Goal: Task Accomplishment & Management: Use online tool/utility

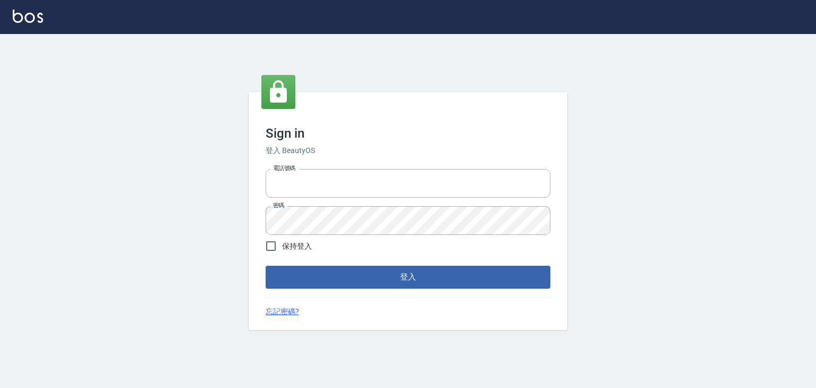
type input "6430581"
click at [381, 265] on form "電話號碼 [PHONE_NUMBER] 電話號碼 密碼 密碼 保持登入 登入" at bounding box center [408, 226] width 285 height 123
click at [384, 273] on button "登入" at bounding box center [408, 277] width 285 height 22
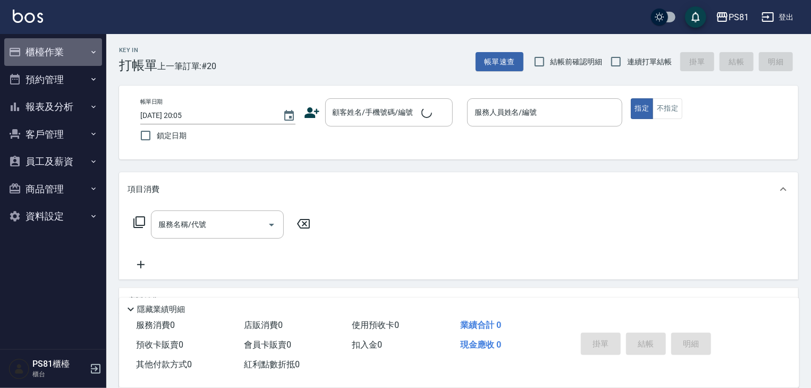
click at [31, 54] on button "櫃檯作業" at bounding box center [53, 52] width 98 height 28
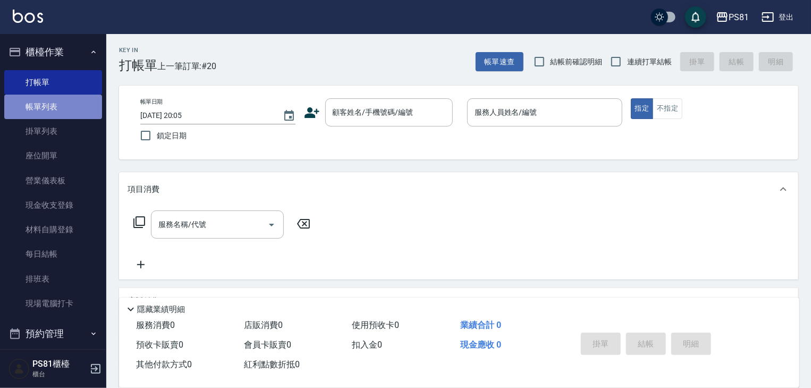
click at [66, 109] on link "帳單列表" at bounding box center [53, 107] width 98 height 24
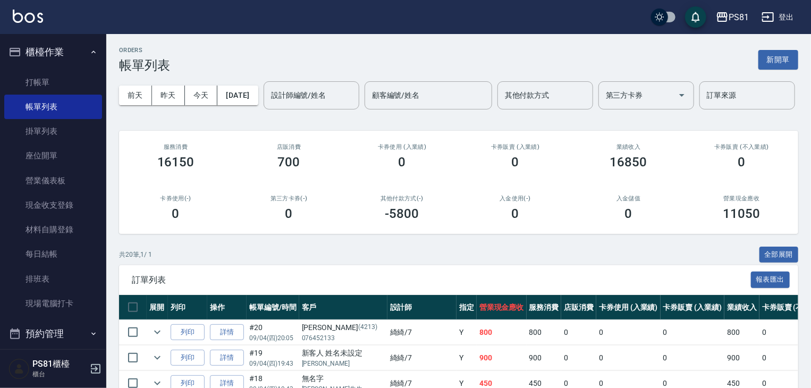
click at [268, 105] on input "設計師編號/姓名" at bounding box center [311, 95] width 86 height 19
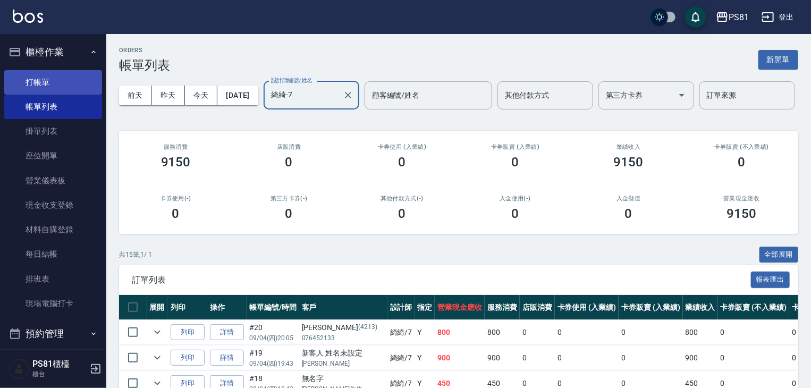
type input "綺綺-7"
click at [15, 82] on link "打帳單" at bounding box center [53, 82] width 98 height 24
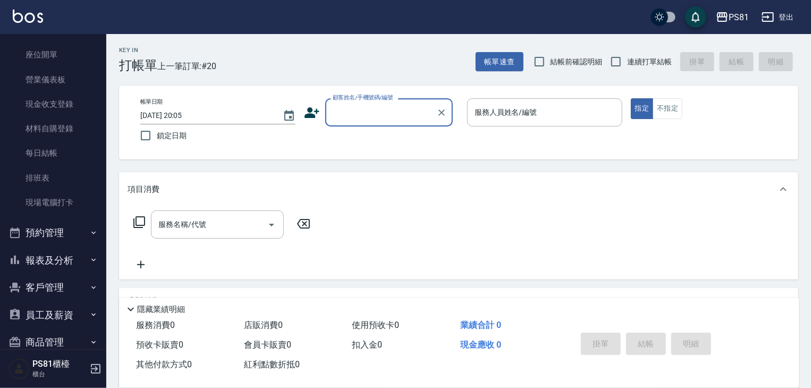
scroll to position [148, 0]
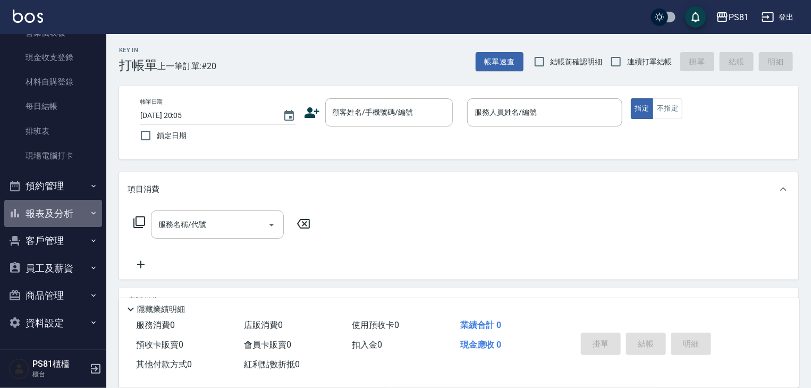
click at [78, 217] on button "報表及分析" at bounding box center [53, 214] width 98 height 28
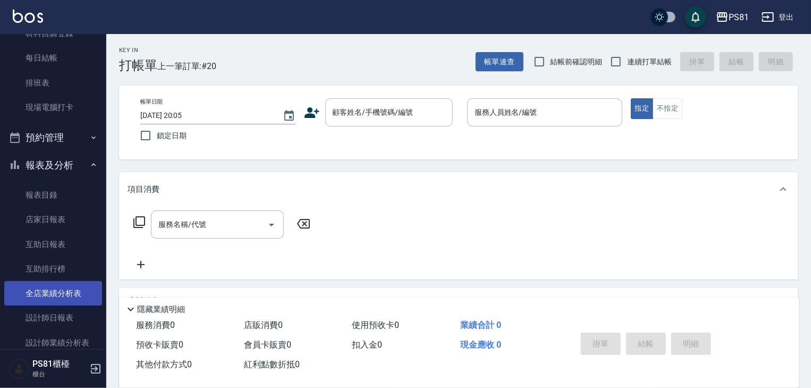
scroll to position [254, 0]
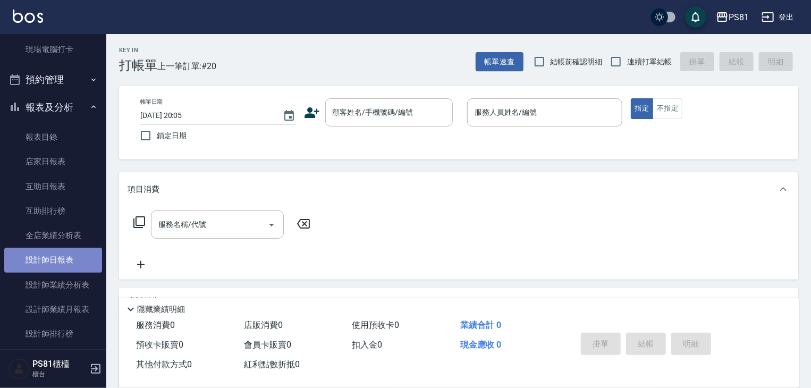
click at [72, 260] on link "設計師日報表" at bounding box center [53, 260] width 98 height 24
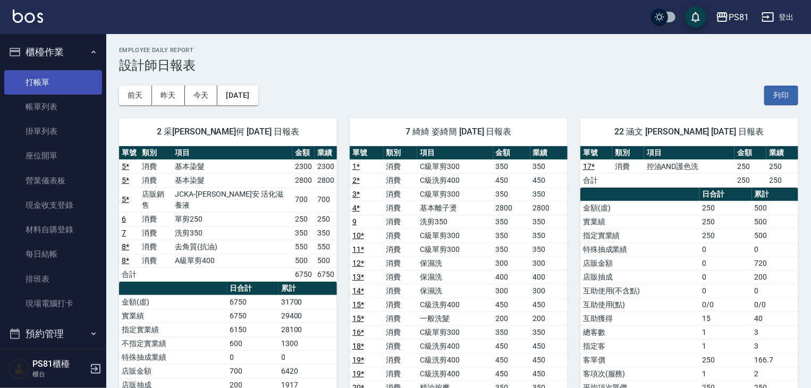
click at [68, 88] on link "打帳單" at bounding box center [53, 82] width 98 height 24
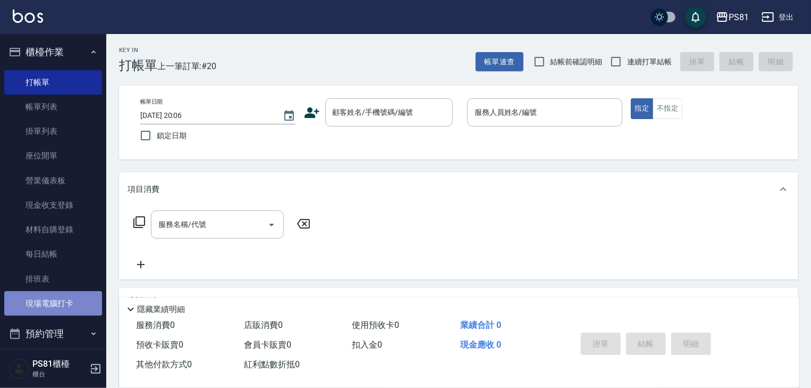
click at [57, 302] on link "現場電腦打卡" at bounding box center [53, 303] width 98 height 24
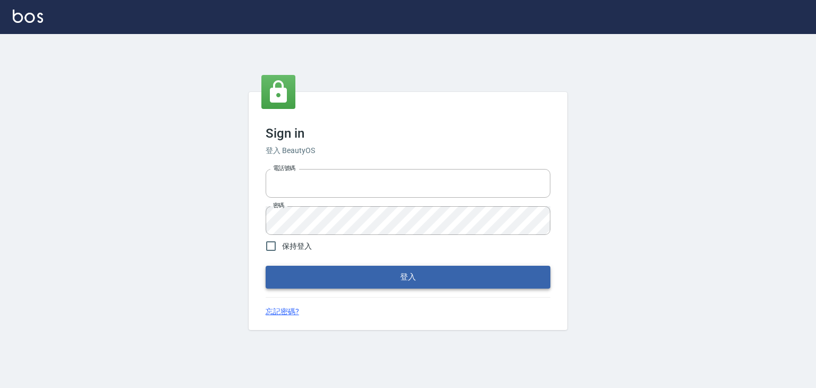
type input "6430581"
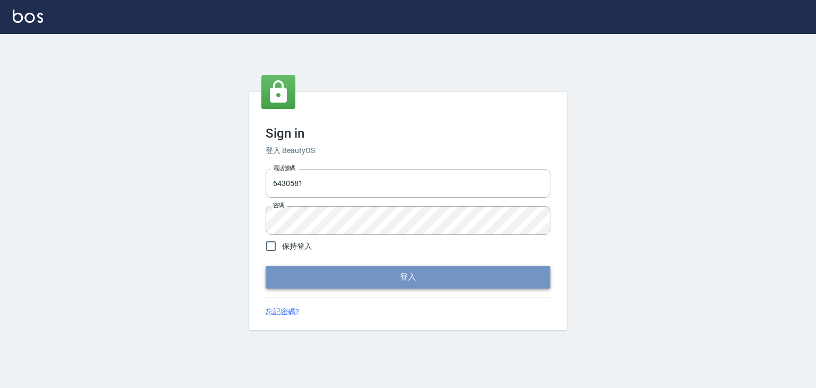
click at [337, 277] on button "登入" at bounding box center [408, 277] width 285 height 22
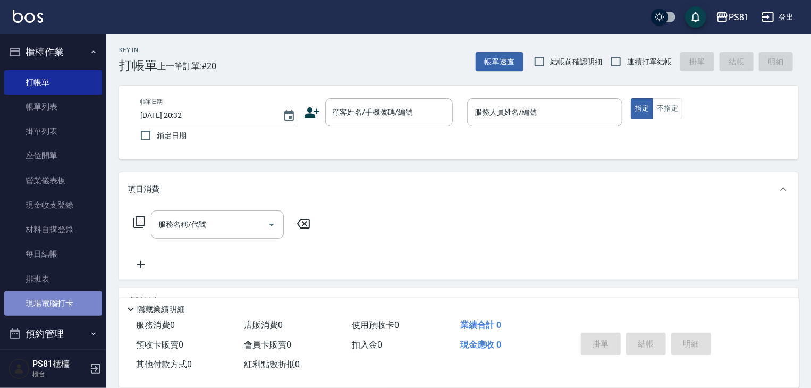
click at [73, 298] on link "現場電腦打卡" at bounding box center [53, 303] width 98 height 24
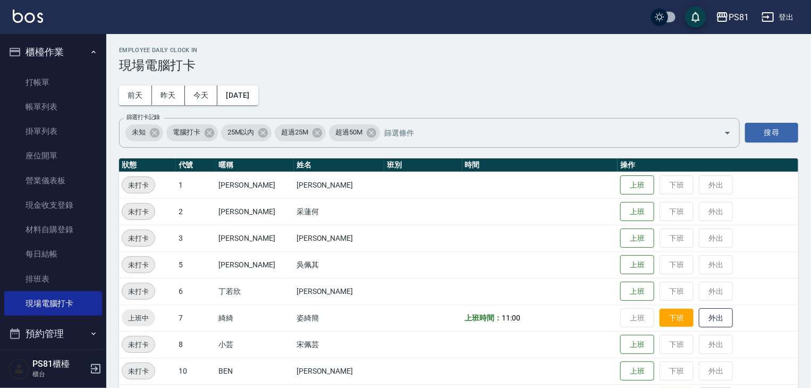
click at [659, 316] on button "下班" at bounding box center [676, 318] width 34 height 19
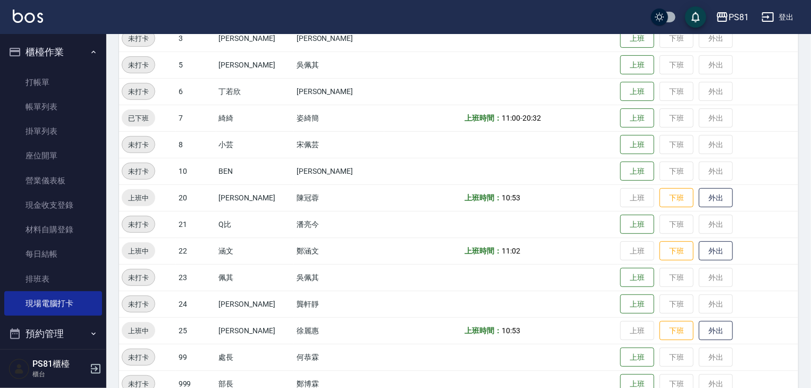
scroll to position [266, 0]
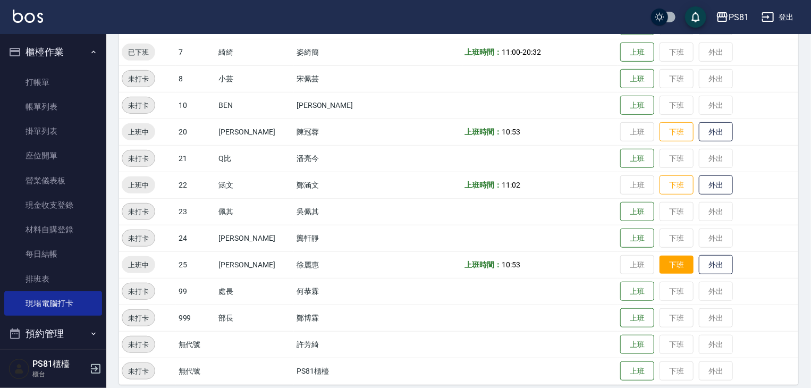
click at [666, 259] on button "下班" at bounding box center [676, 265] width 34 height 19
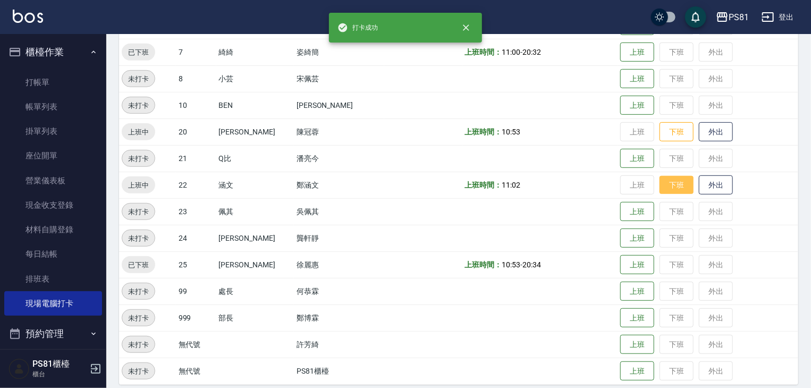
click at [659, 185] on button "下班" at bounding box center [676, 185] width 34 height 19
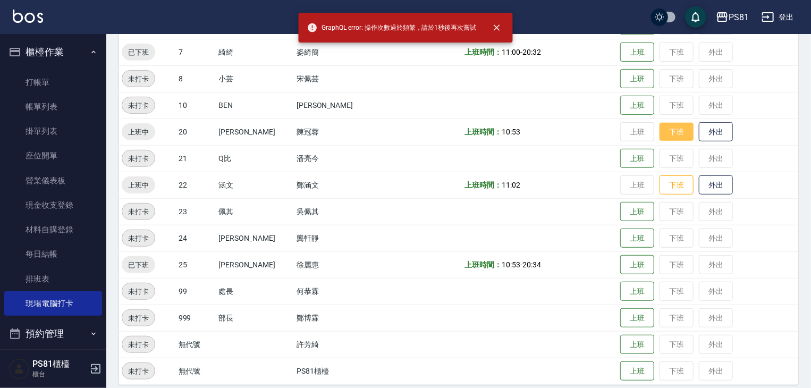
click at [671, 127] on button "下班" at bounding box center [676, 132] width 34 height 19
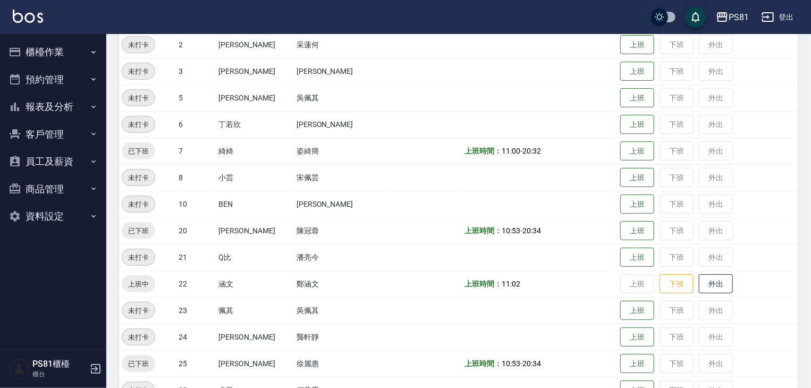
scroll to position [266, 0]
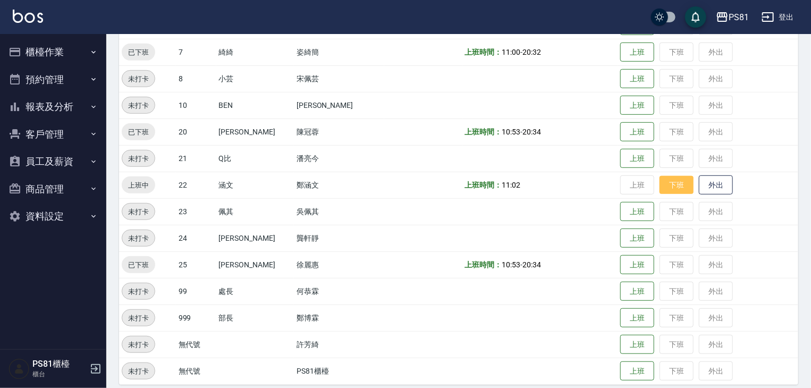
click at [663, 181] on button "下班" at bounding box center [676, 185] width 34 height 19
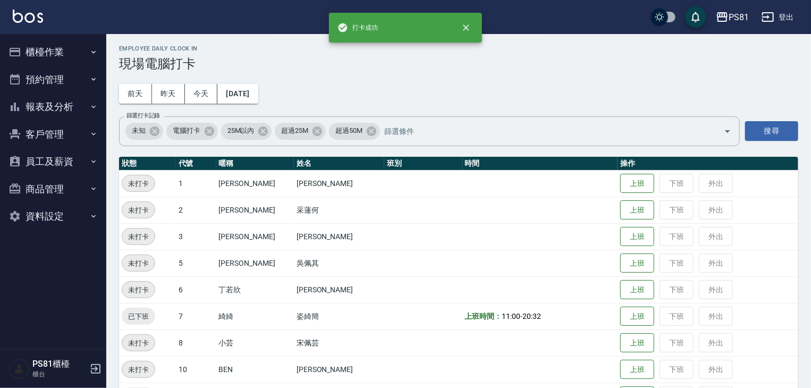
scroll to position [0, 0]
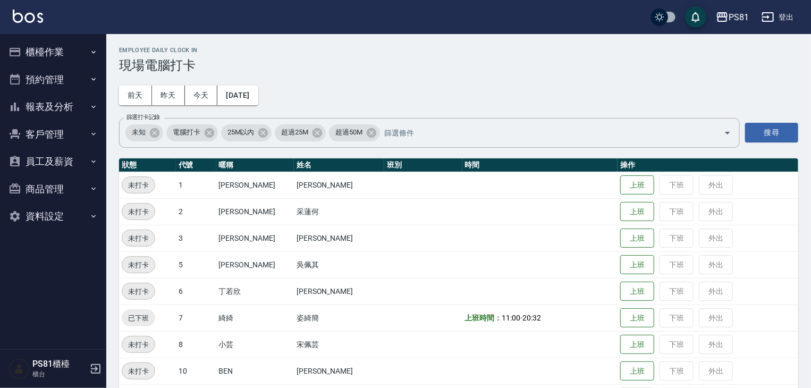
click at [75, 97] on button "報表及分析" at bounding box center [53, 107] width 98 height 28
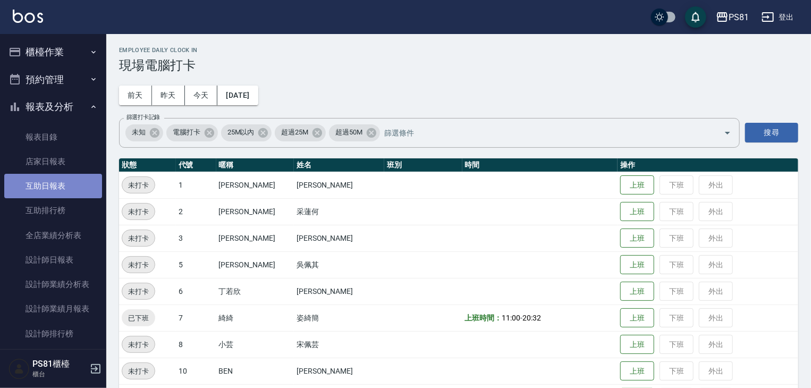
click at [66, 193] on link "互助日報表" at bounding box center [53, 186] width 98 height 24
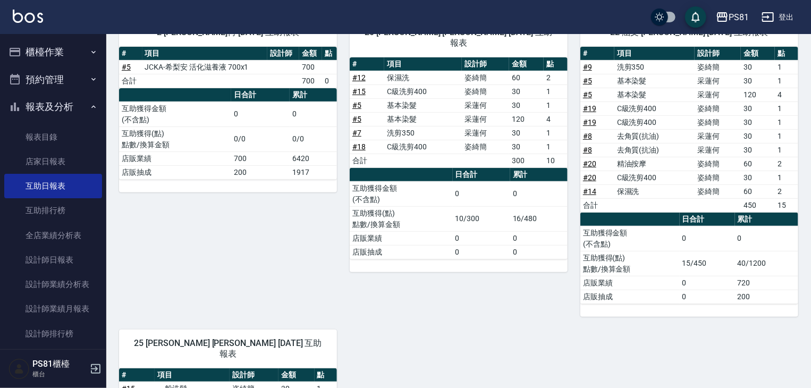
scroll to position [159, 0]
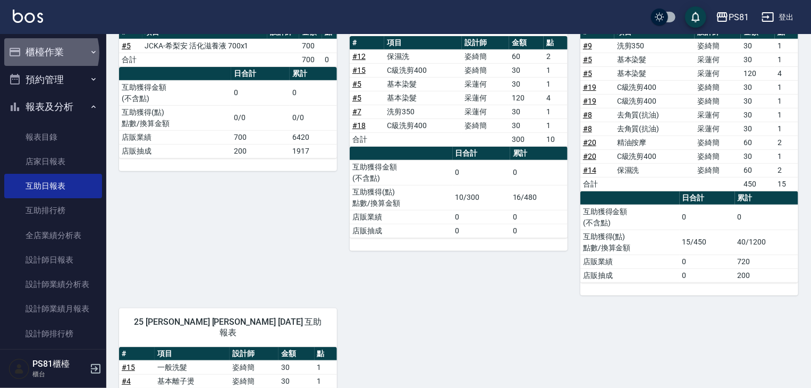
click at [42, 53] on button "櫃檯作業" at bounding box center [53, 52] width 98 height 28
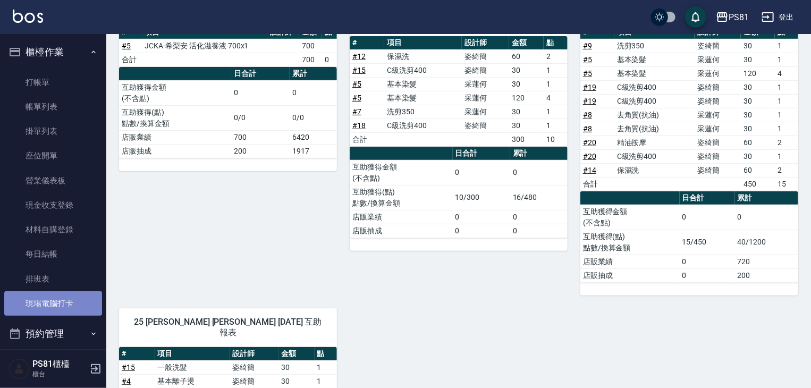
click at [70, 301] on link "現場電腦打卡" at bounding box center [53, 303] width 98 height 24
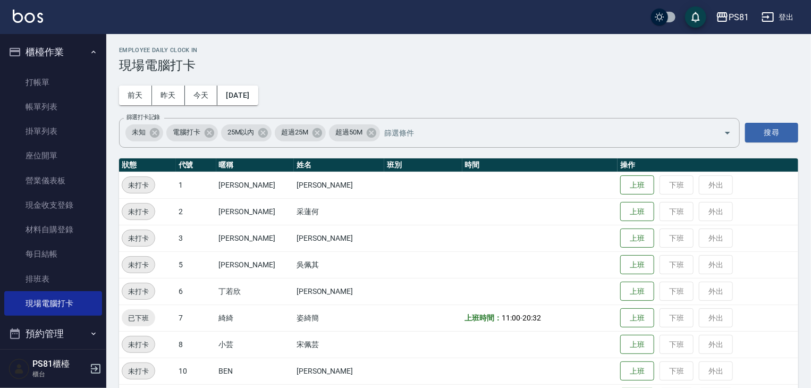
drag, startPoint x: 808, startPoint y: 375, endPoint x: 792, endPoint y: 343, distance: 35.4
click at [811, 387] on html "PS81 登出 櫃檯作業 打帳單 帳單列表 掛單列表 座位開單 營業儀表板 現金收支登錄 材料自購登錄 每日結帳 排班表 現場電腦打卡 預約管理 預約管理 單…" at bounding box center [405, 331] width 811 height 663
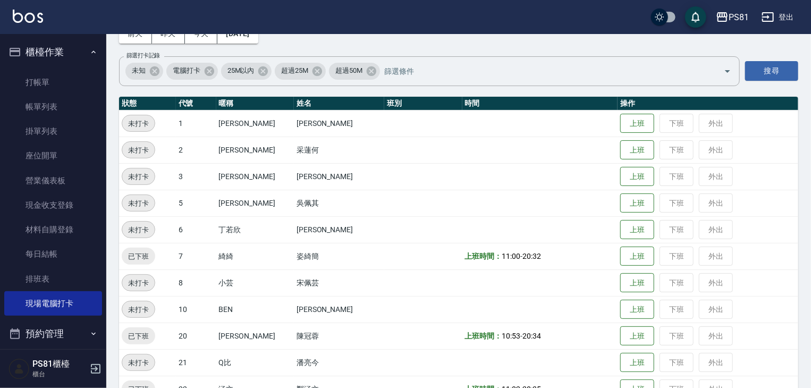
scroll to position [45, 0]
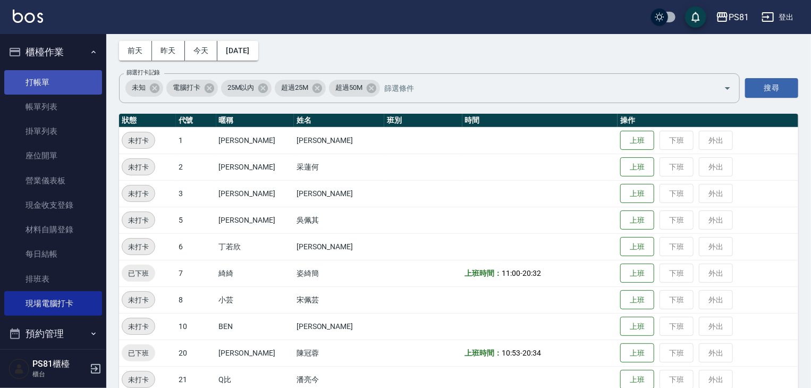
click at [77, 88] on link "打帳單" at bounding box center [53, 82] width 98 height 24
